Goal: Information Seeking & Learning: Compare options

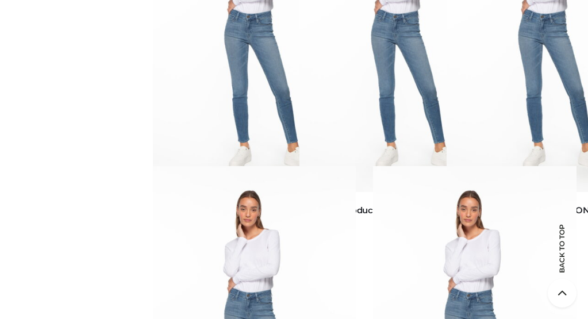
scroll to position [2086, 0]
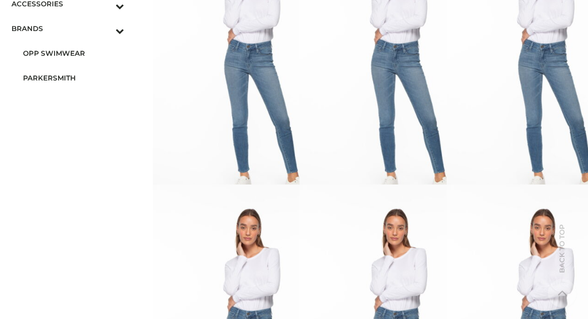
click at [75, 71] on span "PARKERSMITH" at bounding box center [73, 77] width 101 height 13
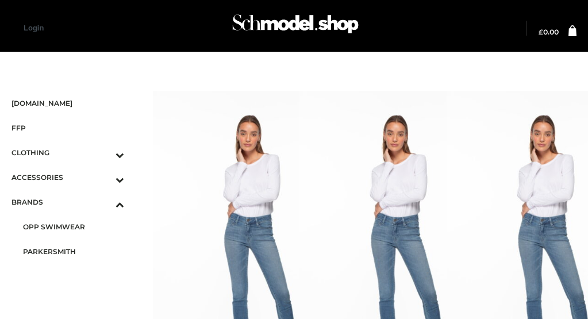
scroll to position [267, 0]
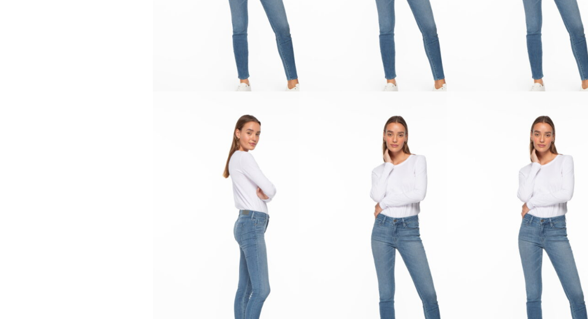
click at [218, 197] on img at bounding box center [255, 243] width 204 height 305
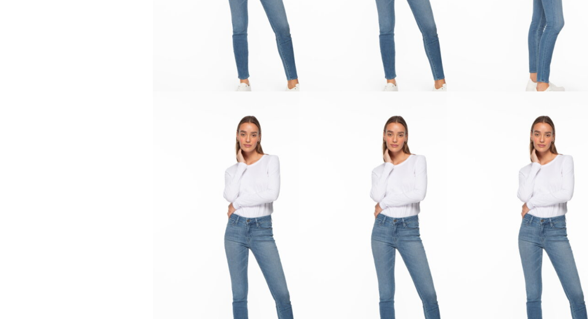
scroll to position [0, 0]
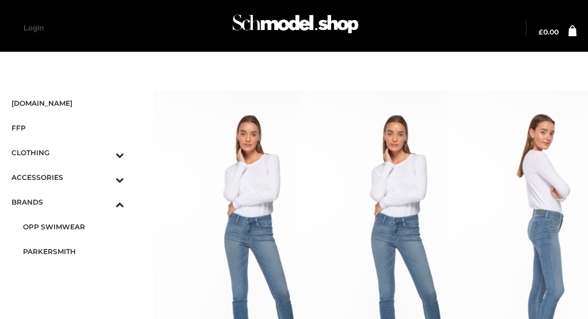
click at [509, 197] on img at bounding box center [549, 243] width 204 height 305
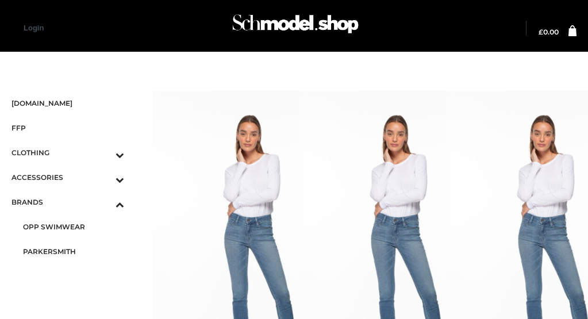
scroll to position [801, 0]
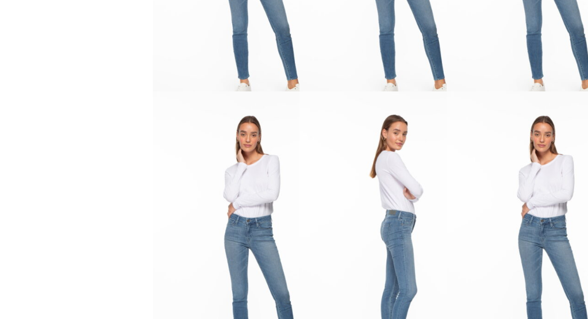
click at [364, 197] on img at bounding box center [402, 243] width 204 height 305
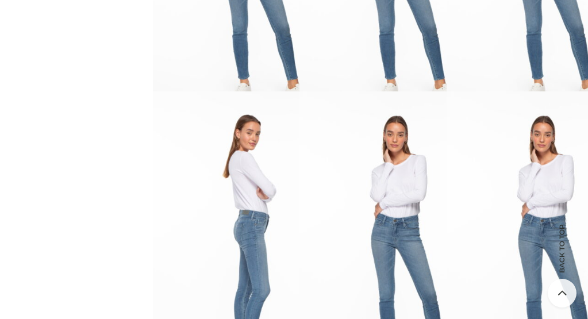
click at [218, 197] on img at bounding box center [255, 243] width 204 height 305
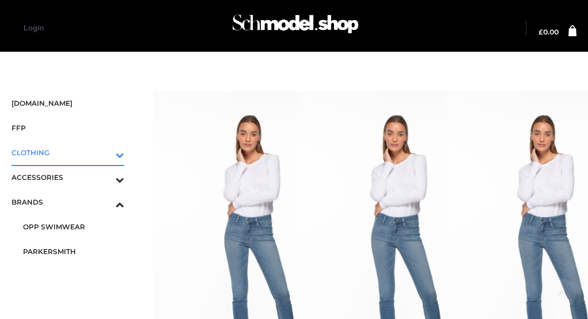
click at [105, 148] on icon "Toggle Submenu" at bounding box center [59, 154] width 129 height 13
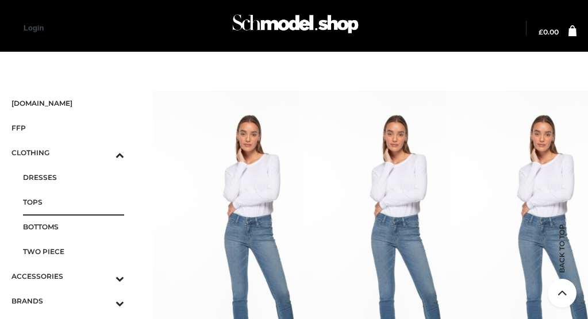
click at [75, 195] on span "TOPS" at bounding box center [73, 201] width 101 height 13
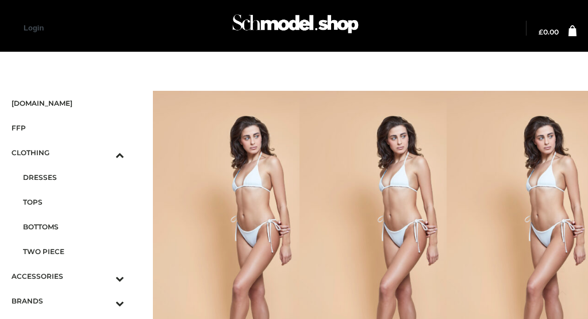
scroll to position [534, 0]
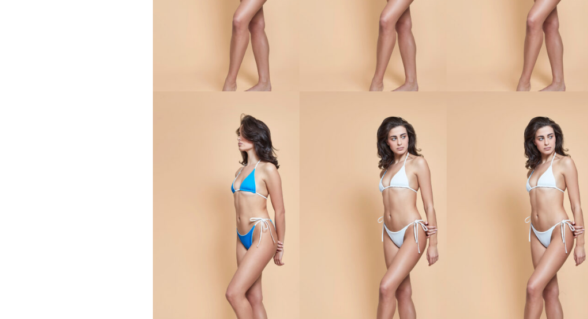
click at [218, 197] on img at bounding box center [255, 243] width 204 height 305
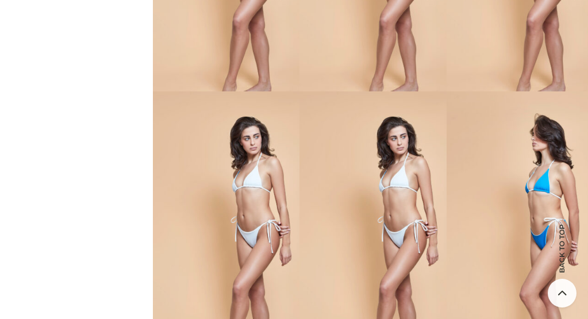
click at [509, 197] on img at bounding box center [549, 243] width 204 height 305
